Goal: Task Accomplishment & Management: Use online tool/utility

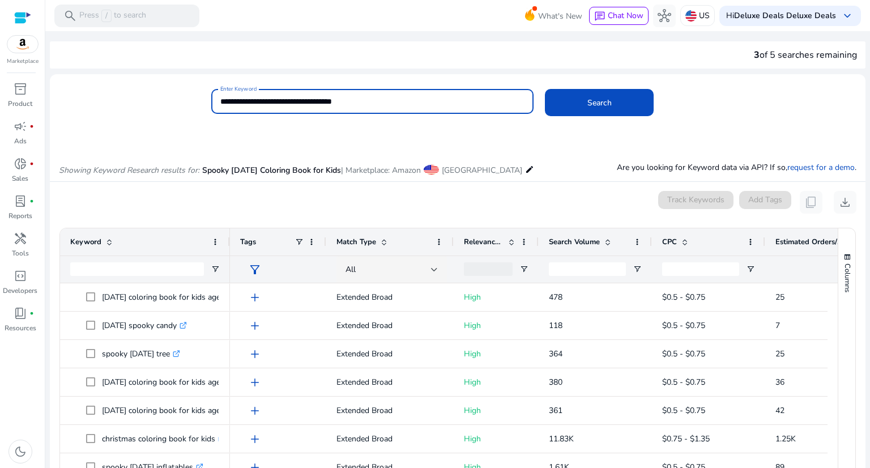
drag, startPoint x: 304, startPoint y: 107, endPoint x: 165, endPoint y: 105, distance: 138.8
click at [165, 105] on div "**********" at bounding box center [453, 107] width 807 height 37
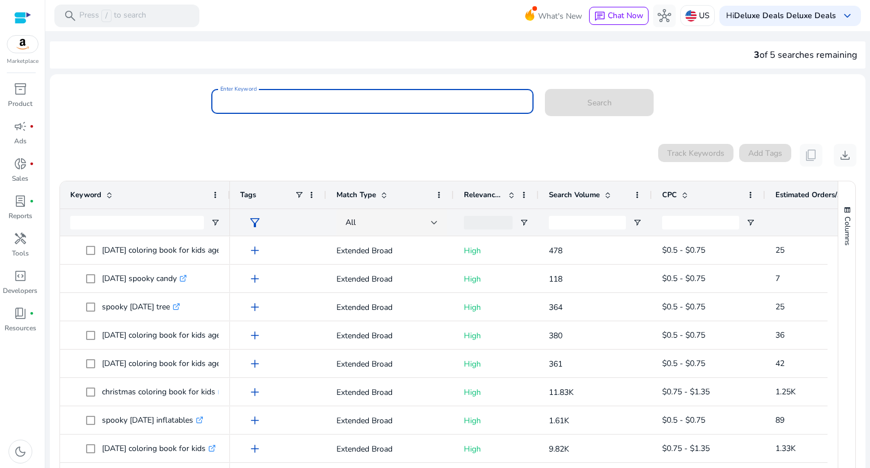
paste input "**********"
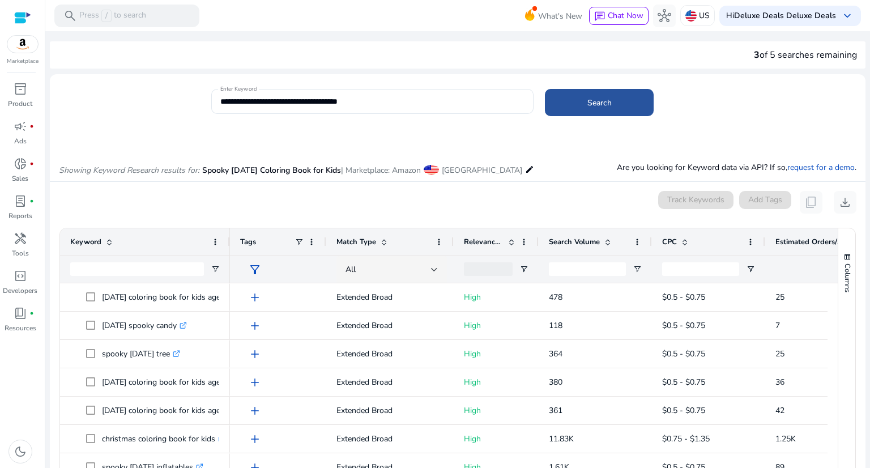
click at [573, 104] on span at bounding box center [599, 102] width 109 height 27
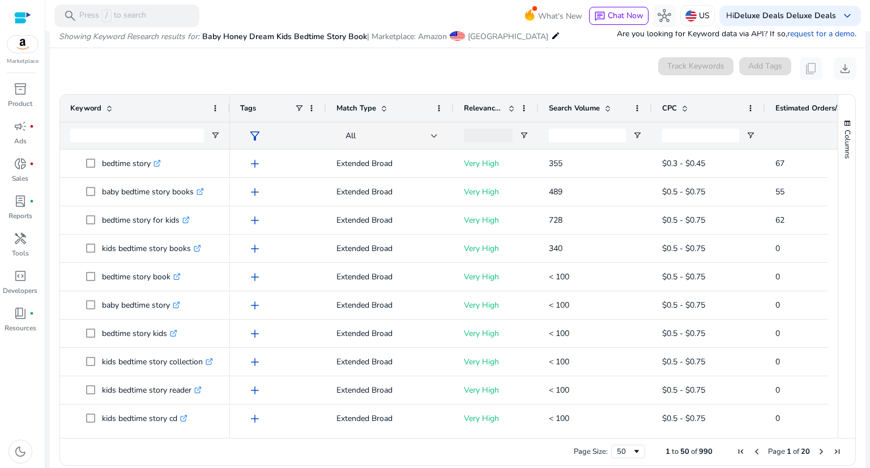
scroll to position [121, 0]
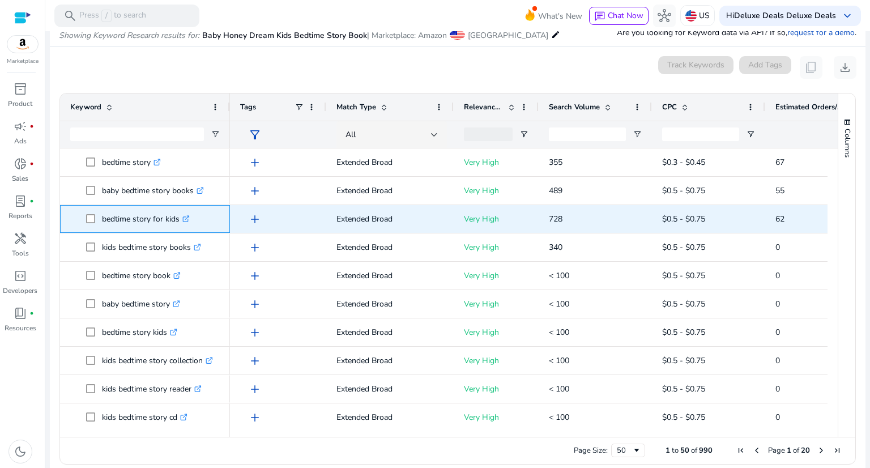
click at [189, 216] on icon at bounding box center [187, 217] width 4 height 4
click at [187, 215] on icon ".st0{fill:#2c8af8}" at bounding box center [185, 218] width 7 height 7
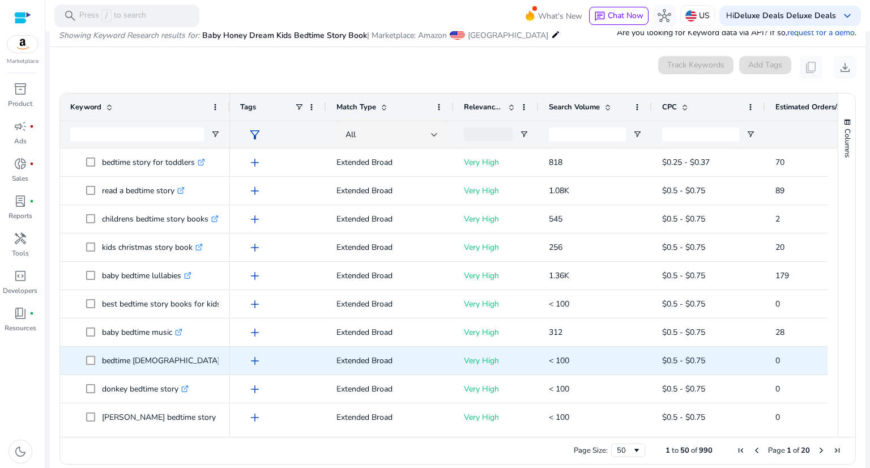
scroll to position [1137, 0]
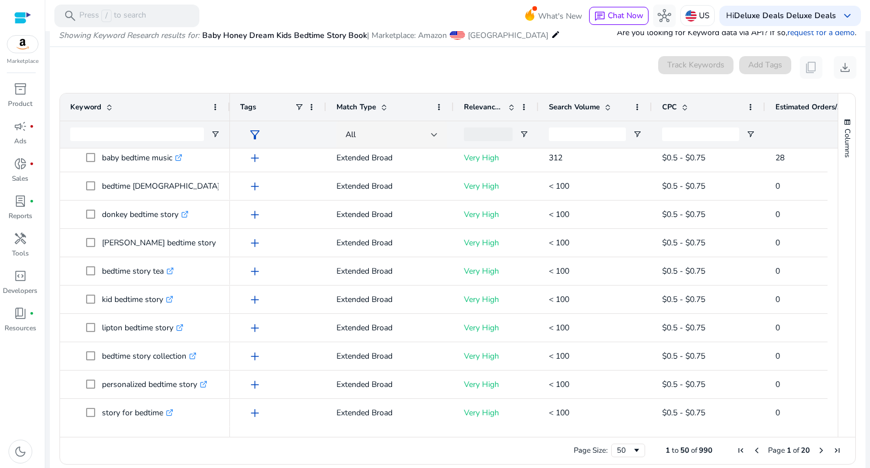
click at [817, 451] on span "Next Page" at bounding box center [821, 450] width 9 height 9
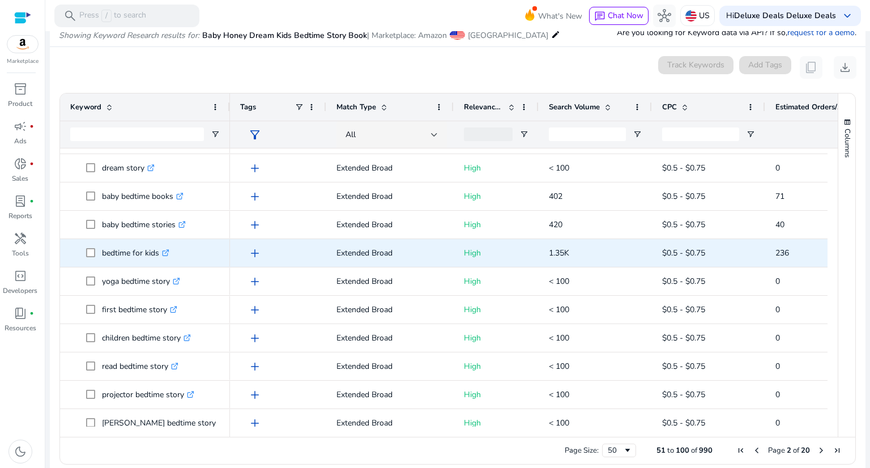
scroll to position [113, 0]
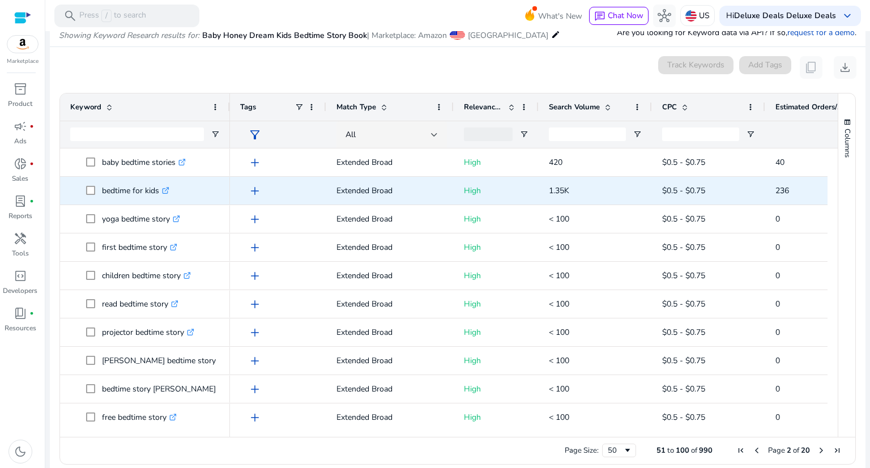
click at [163, 185] on link ".st0{fill:#2c8af8}" at bounding box center [164, 190] width 10 height 11
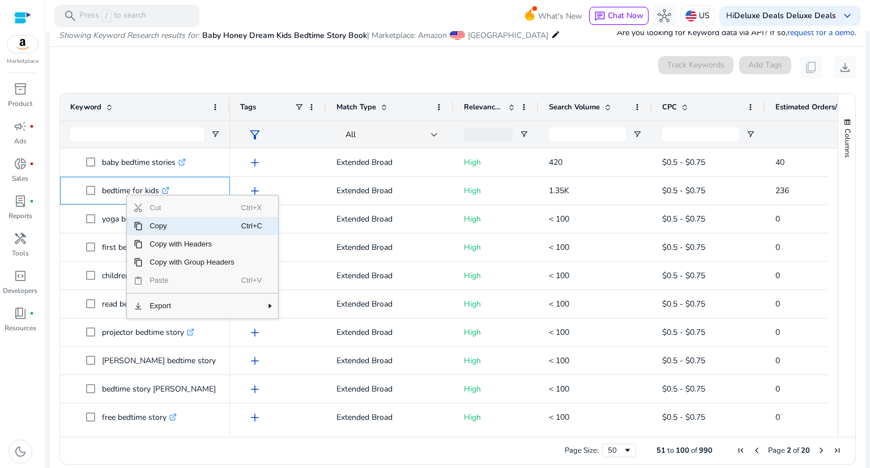
click at [165, 227] on span "Copy" at bounding box center [192, 226] width 99 height 18
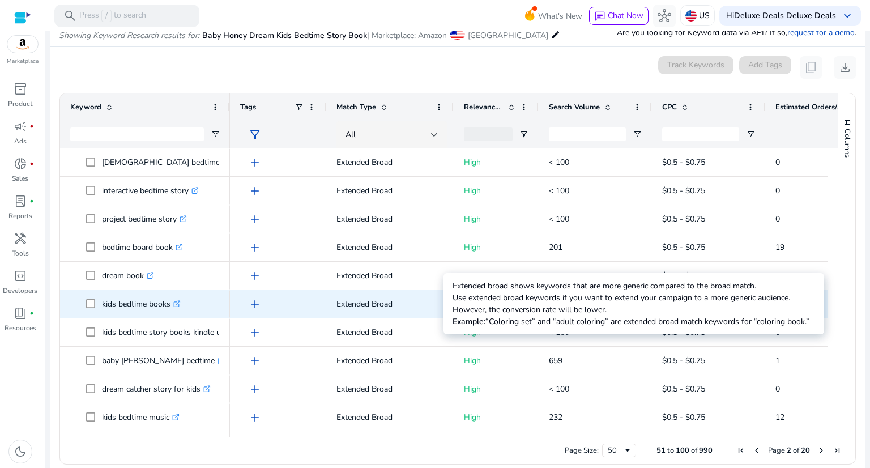
scroll to position [0, 0]
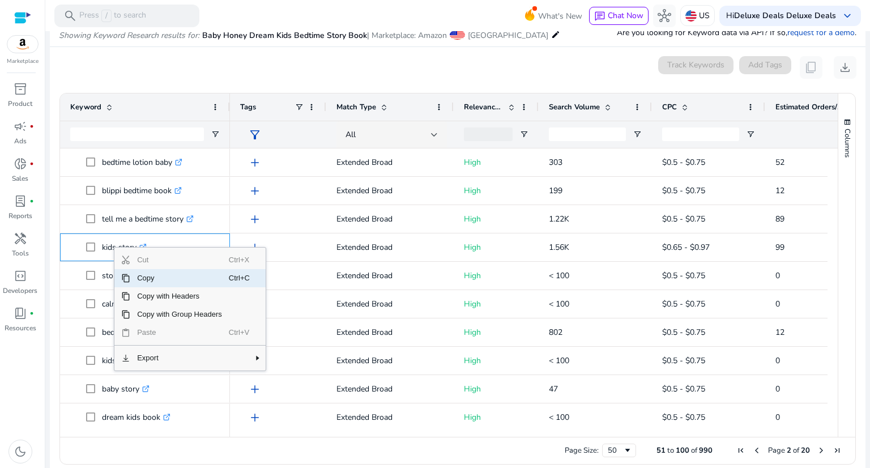
click at [133, 273] on span "Copy" at bounding box center [179, 278] width 99 height 18
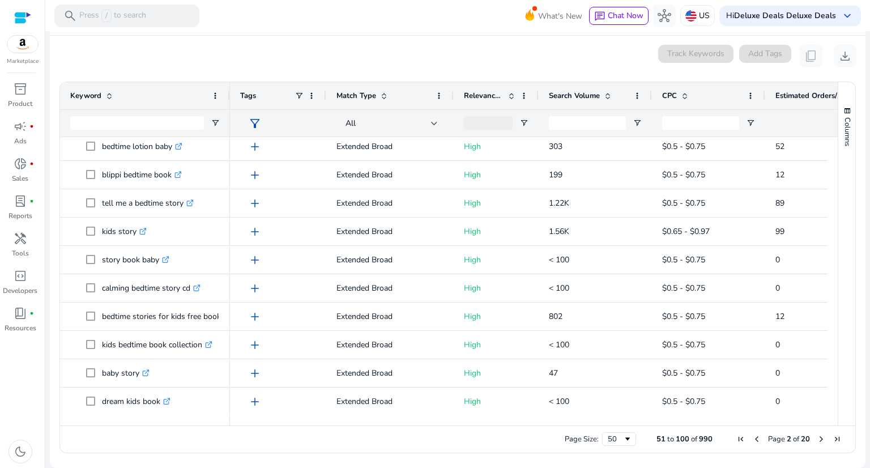
click at [817, 440] on span "Next Page" at bounding box center [821, 438] width 9 height 9
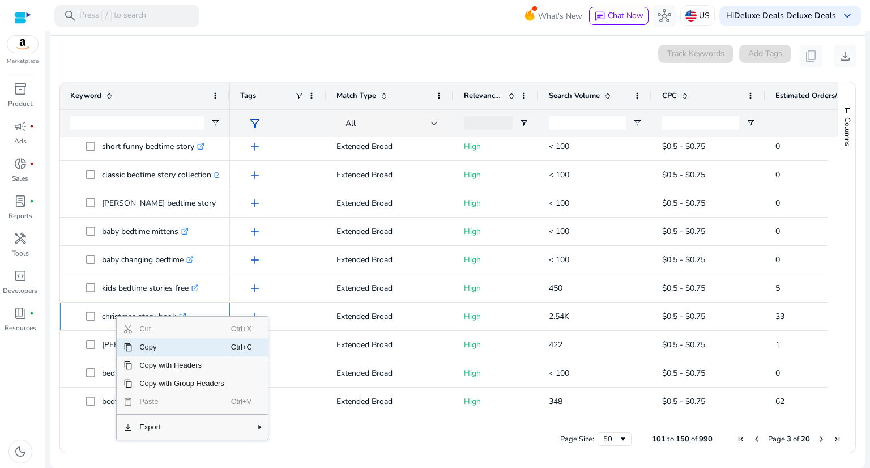
click at [160, 347] on span "Copy" at bounding box center [182, 347] width 99 height 18
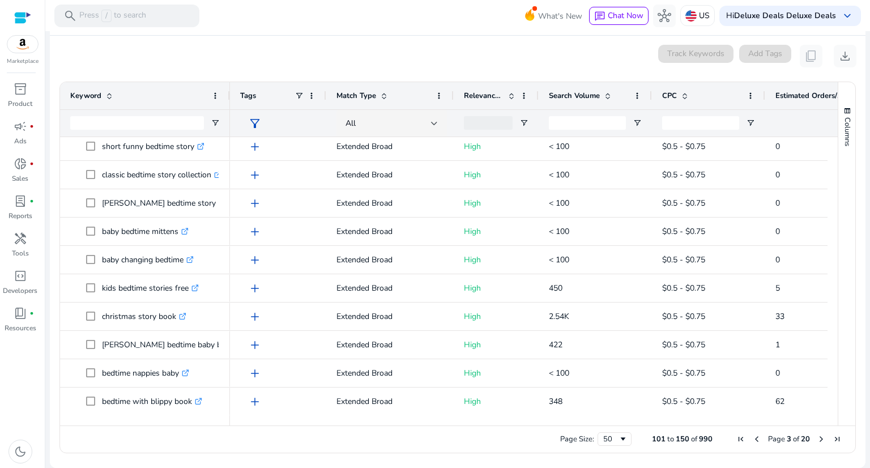
click at [817, 438] on span "Next Page" at bounding box center [821, 438] width 9 height 9
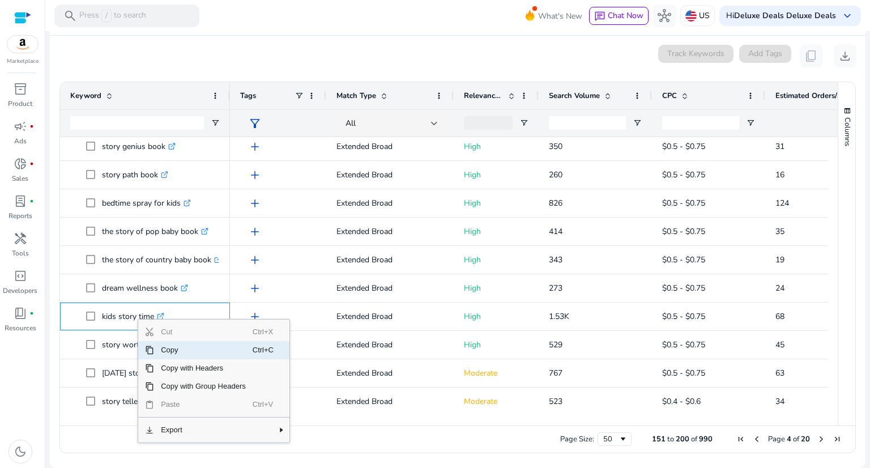
click at [185, 351] on span "Copy" at bounding box center [203, 350] width 99 height 18
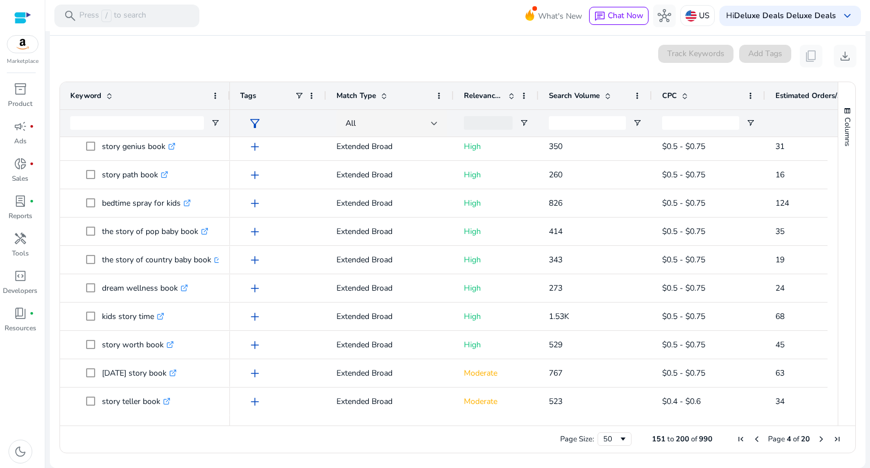
click at [819, 441] on span "Next Page" at bounding box center [821, 438] width 9 height 9
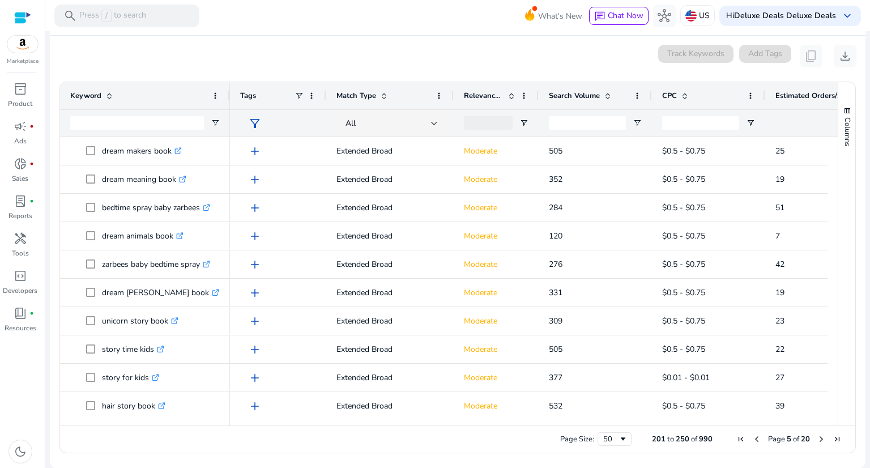
click at [819, 441] on span "Next Page" at bounding box center [821, 438] width 9 height 9
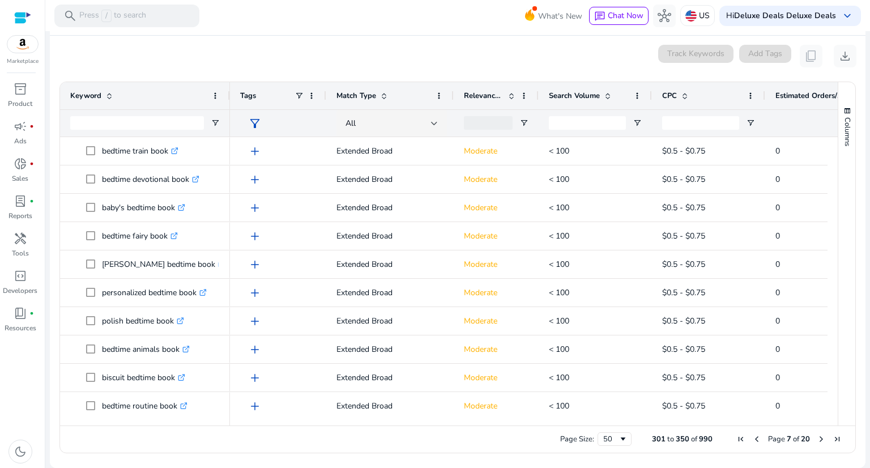
click at [819, 441] on span "Next Page" at bounding box center [821, 438] width 9 height 9
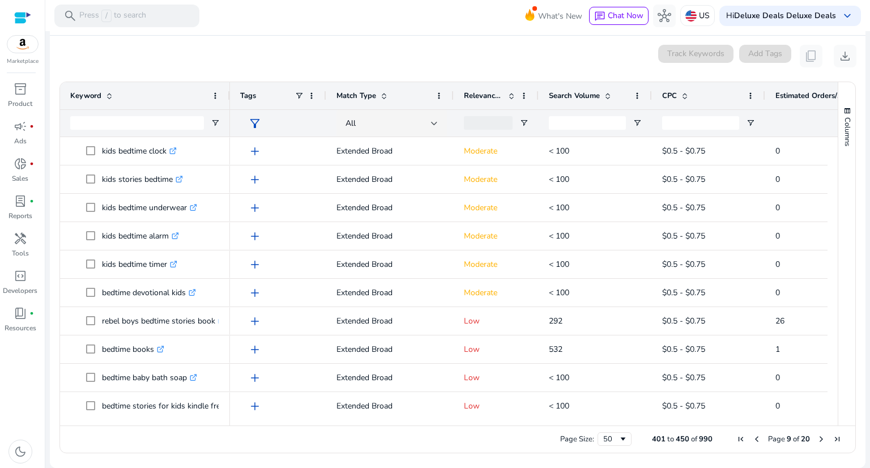
click at [819, 441] on span "Next Page" at bounding box center [821, 438] width 9 height 9
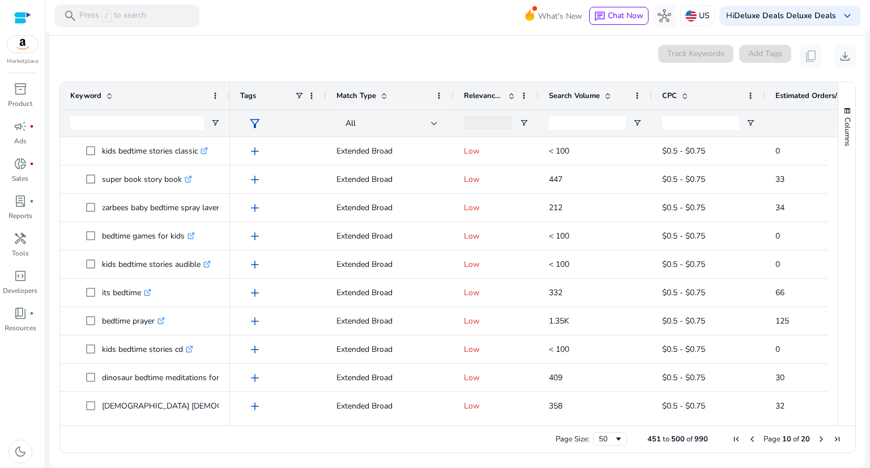
click at [819, 441] on span "Next Page" at bounding box center [821, 438] width 9 height 9
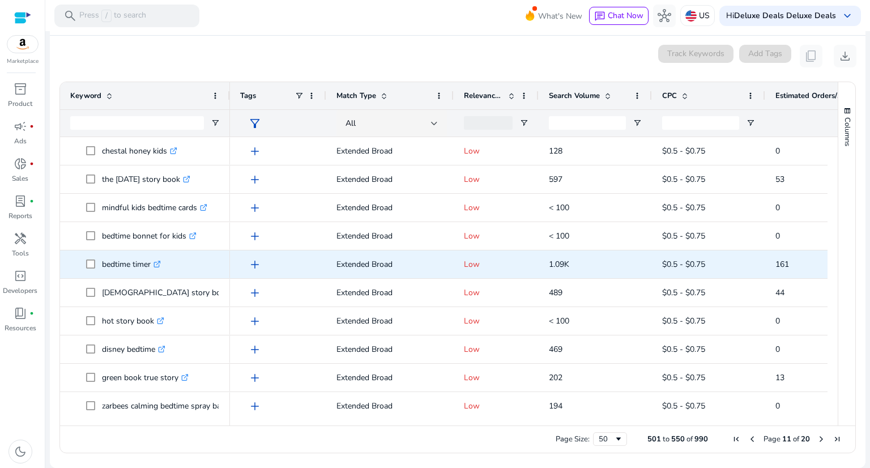
click at [155, 264] on link ".st0{fill:#2c8af8}" at bounding box center [156, 264] width 10 height 11
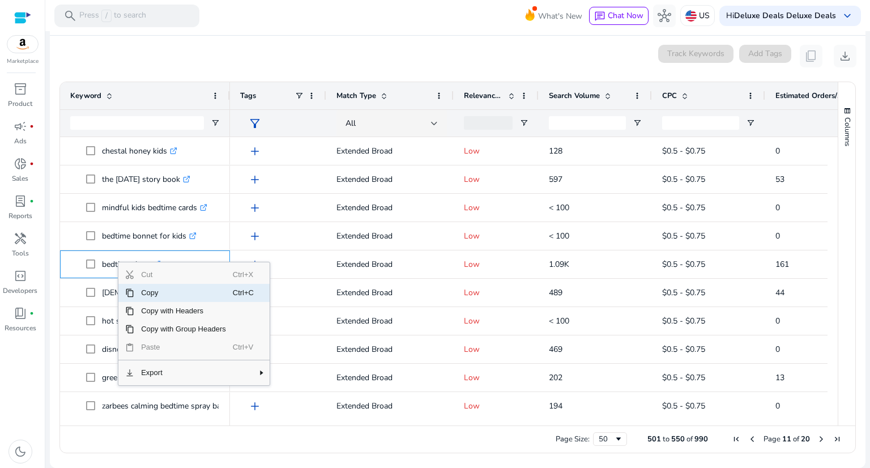
click at [143, 288] on span "Copy" at bounding box center [183, 293] width 99 height 18
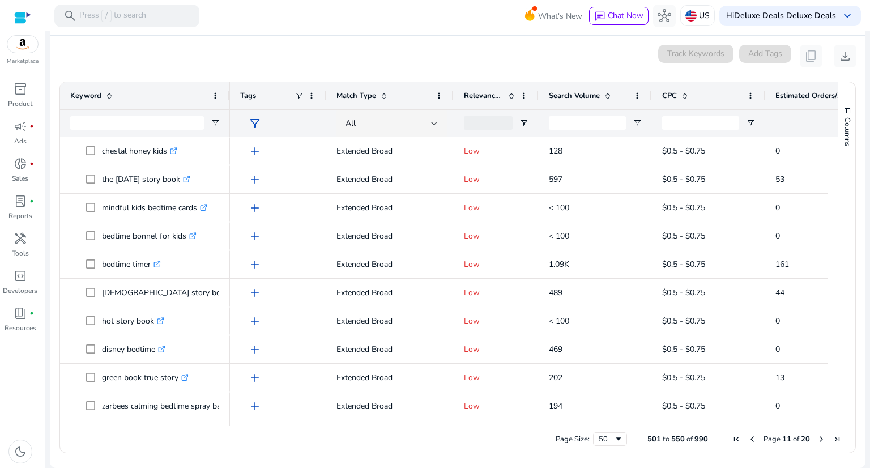
click at [817, 436] on span "Next Page" at bounding box center [821, 438] width 9 height 9
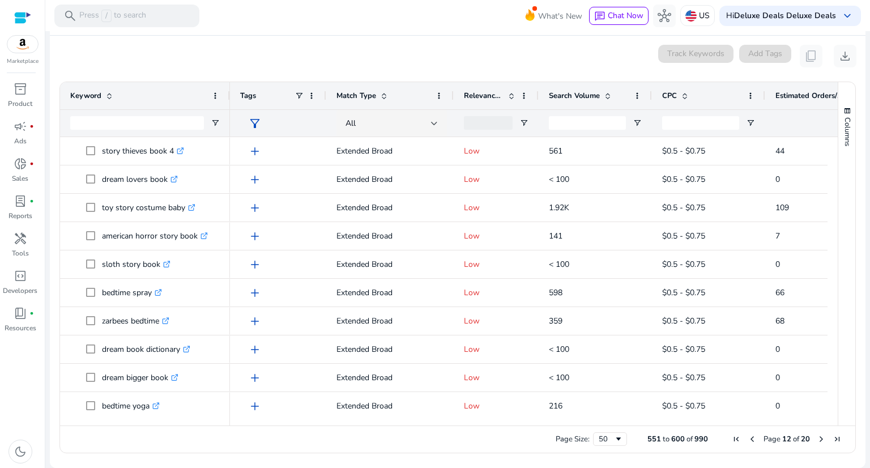
click at [817, 436] on span "Next Page" at bounding box center [821, 438] width 9 height 9
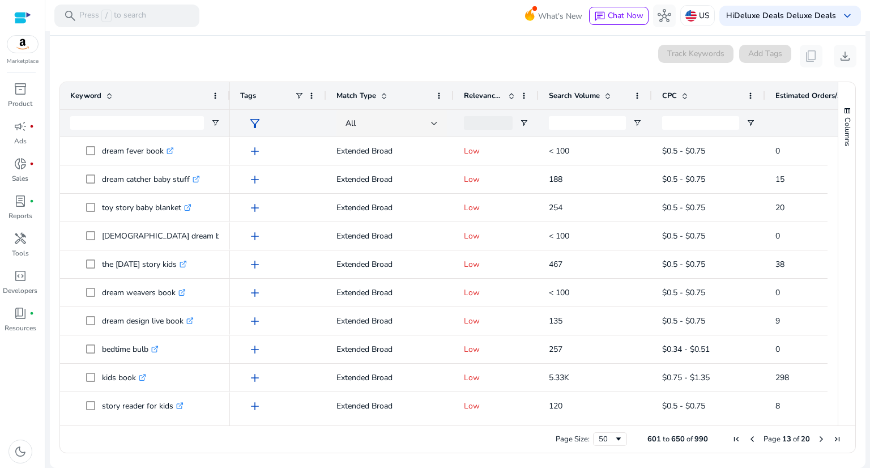
click at [817, 436] on span "Next Page" at bounding box center [821, 438] width 9 height 9
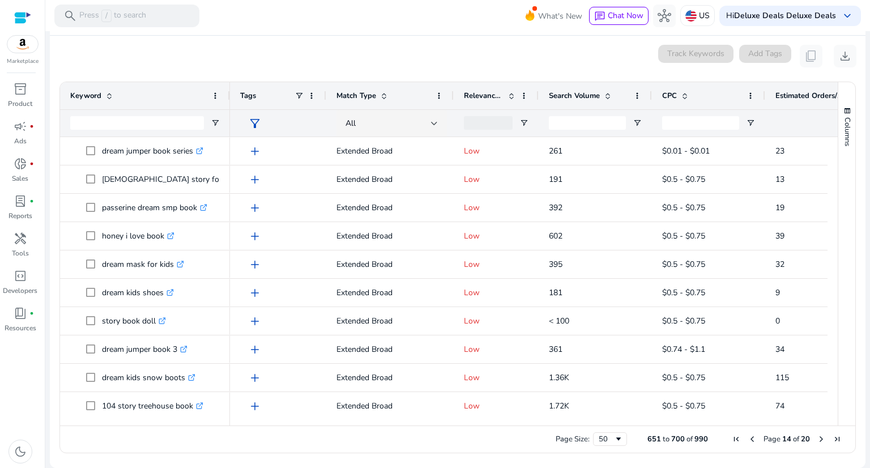
click at [817, 436] on span "Next Page" at bounding box center [821, 438] width 9 height 9
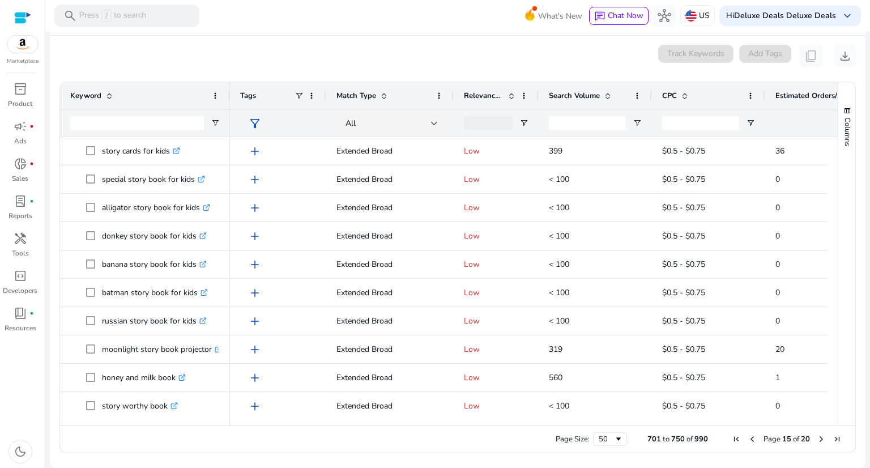
click at [817, 436] on span "Next Page" at bounding box center [821, 438] width 9 height 9
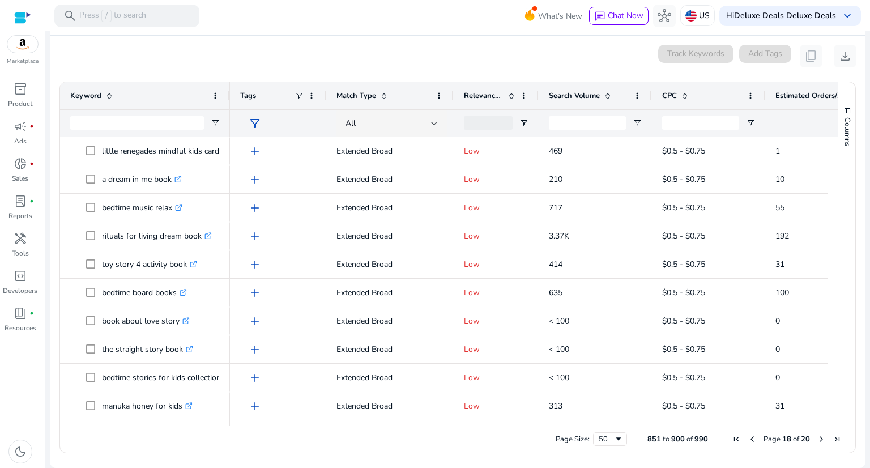
click at [817, 436] on span "Next Page" at bounding box center [821, 438] width 9 height 9
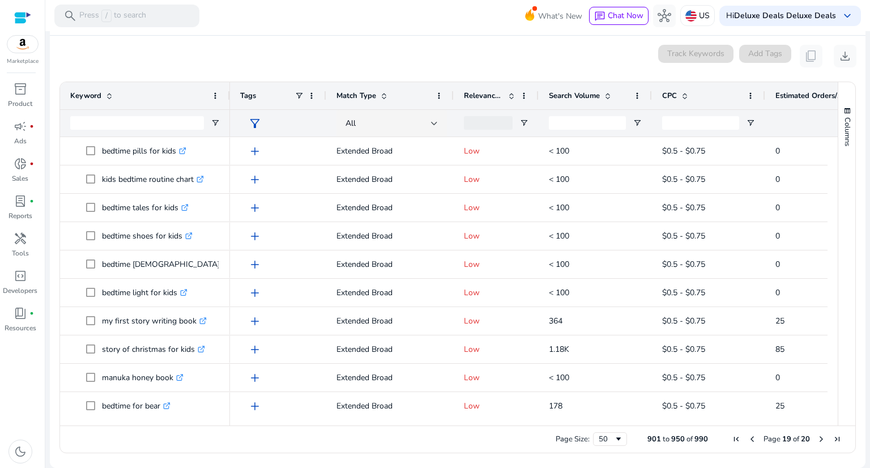
click at [817, 436] on span "Next Page" at bounding box center [821, 438] width 9 height 9
click at [817, 440] on span "Next Page" at bounding box center [821, 438] width 9 height 9
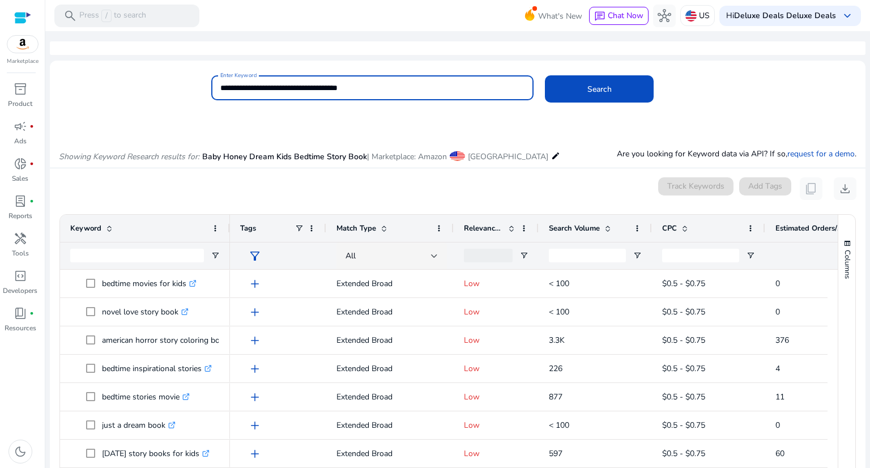
drag, startPoint x: 383, startPoint y: 90, endPoint x: 394, endPoint y: 93, distance: 11.3
click at [394, 93] on input "**********" at bounding box center [372, 88] width 305 height 12
drag, startPoint x: 340, startPoint y: 89, endPoint x: 232, endPoint y: 92, distance: 108.2
click at [203, 84] on div "**********" at bounding box center [453, 93] width 807 height 37
type input "**********"
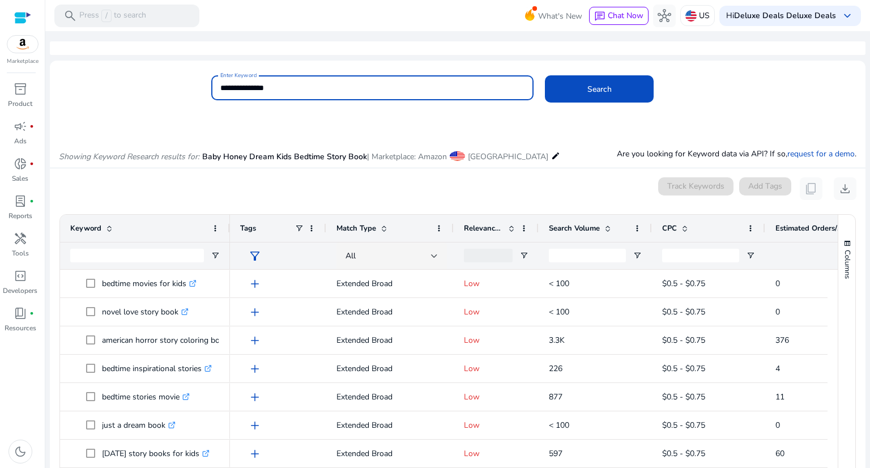
click at [545, 75] on button "Search" at bounding box center [599, 88] width 109 height 27
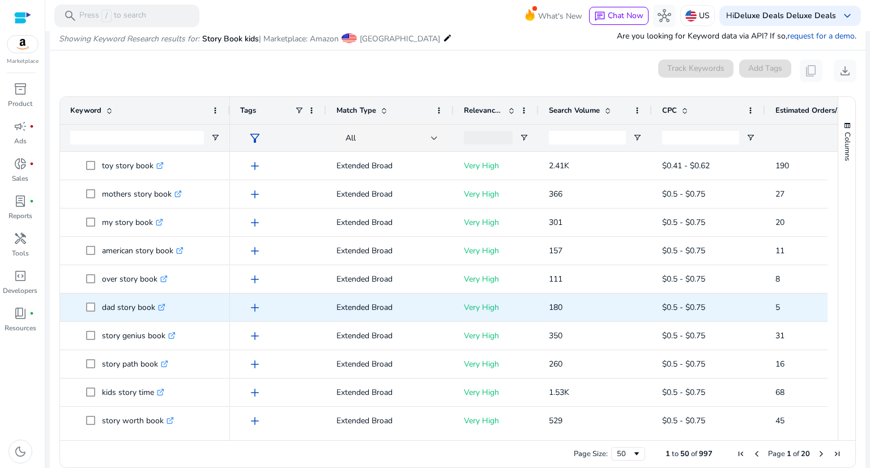
scroll to position [121, 0]
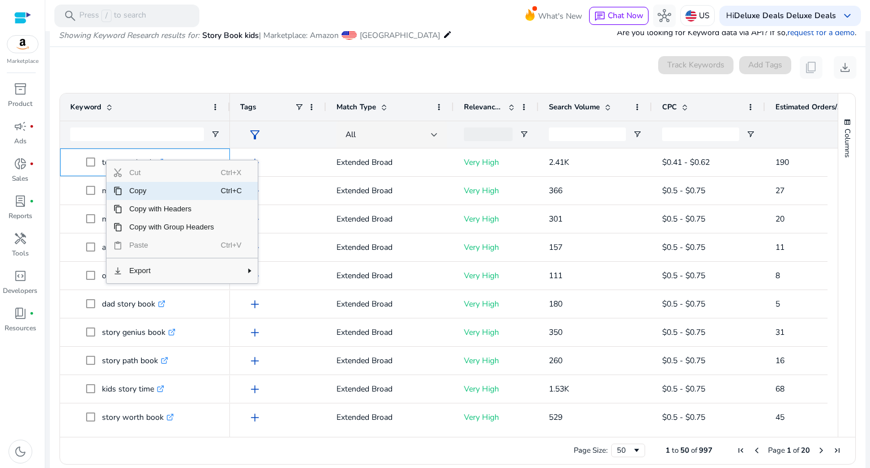
click at [139, 189] on span "Copy" at bounding box center [171, 191] width 99 height 18
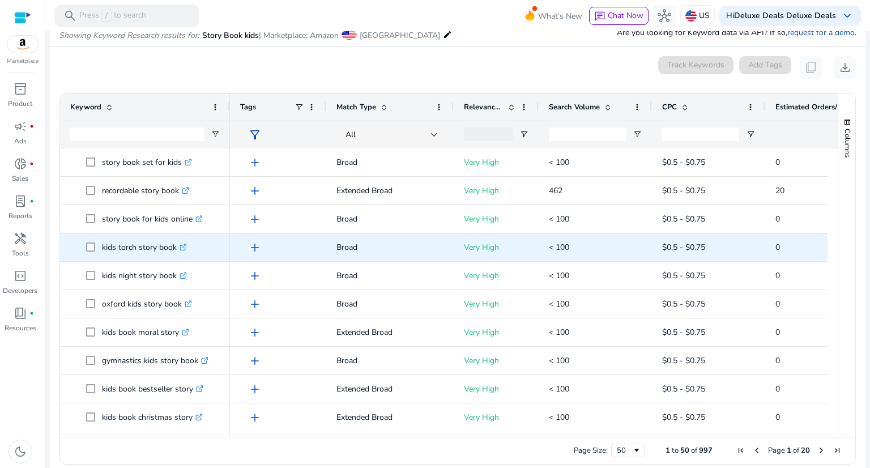
scroll to position [1137, 0]
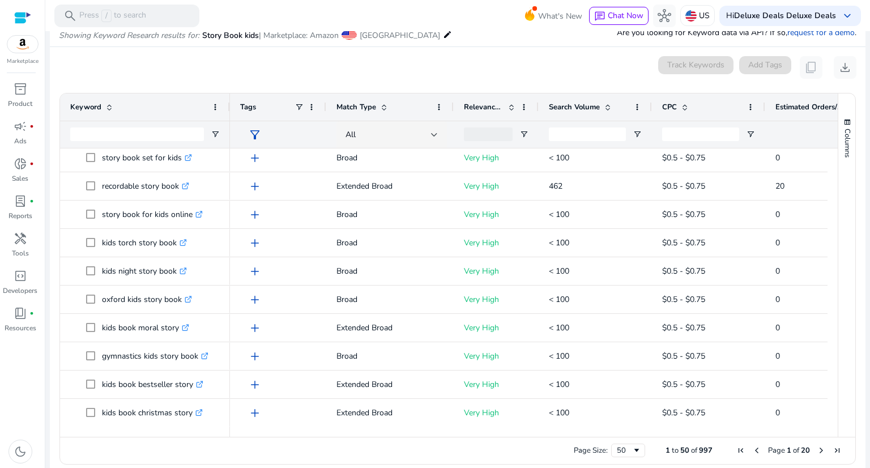
click at [811, 451] on span "Page 1 of 20" at bounding box center [789, 450] width 112 height 10
click at [817, 450] on span "Next Page" at bounding box center [821, 450] width 9 height 9
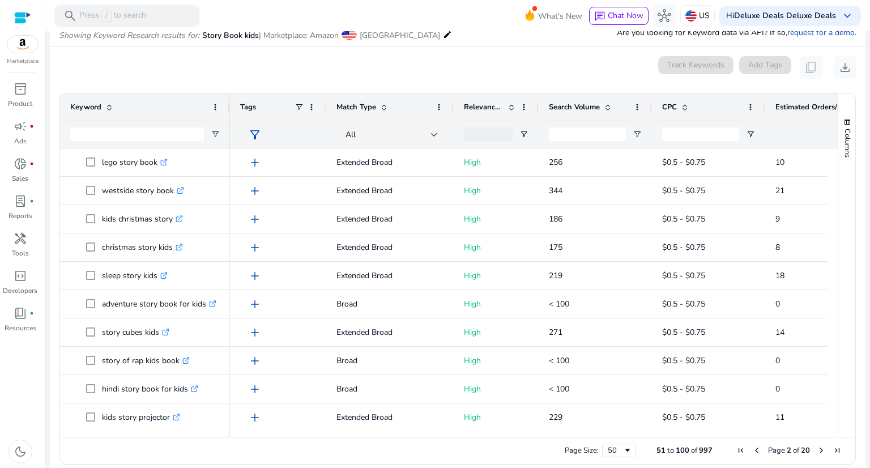
click at [817, 450] on span "Next Page" at bounding box center [821, 450] width 9 height 9
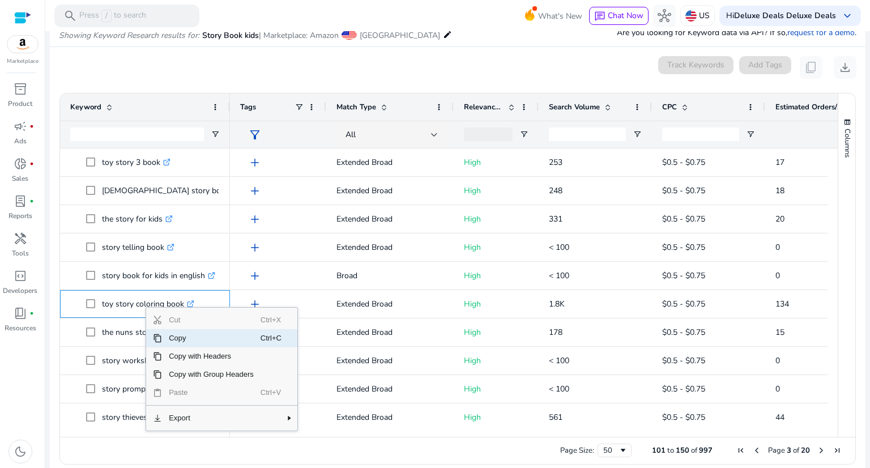
click at [173, 341] on span "Copy" at bounding box center [211, 338] width 99 height 18
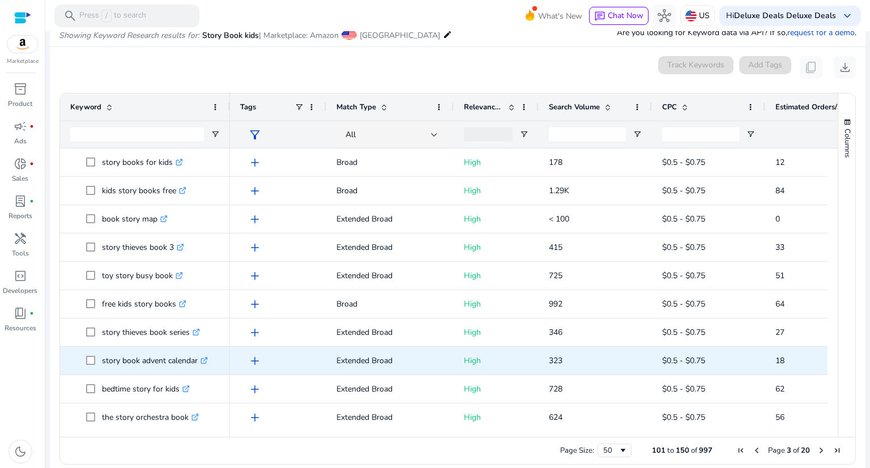
scroll to position [724, 0]
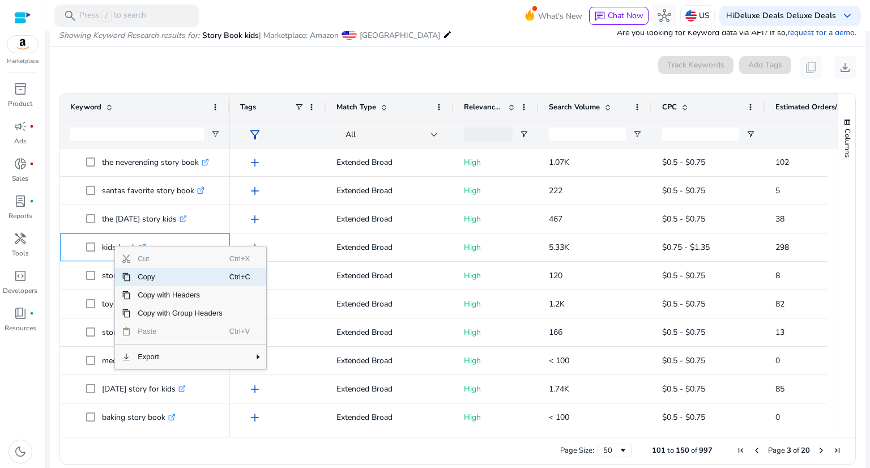
click at [146, 274] on span "Copy" at bounding box center [180, 277] width 99 height 18
